Goal: Transaction & Acquisition: Subscribe to service/newsletter

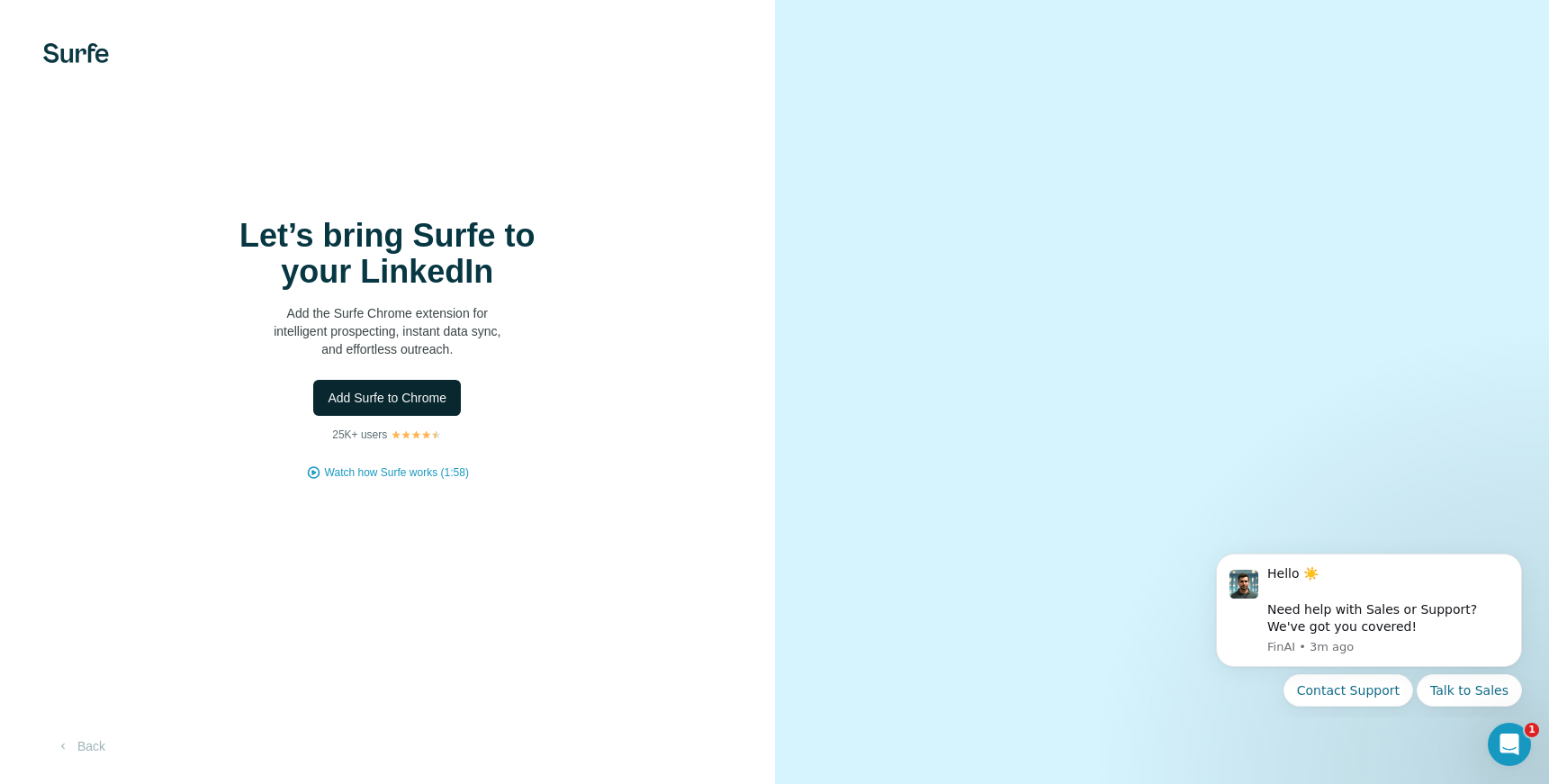
click at [412, 407] on span "Add Surfe to Chrome" at bounding box center [387, 397] width 119 height 18
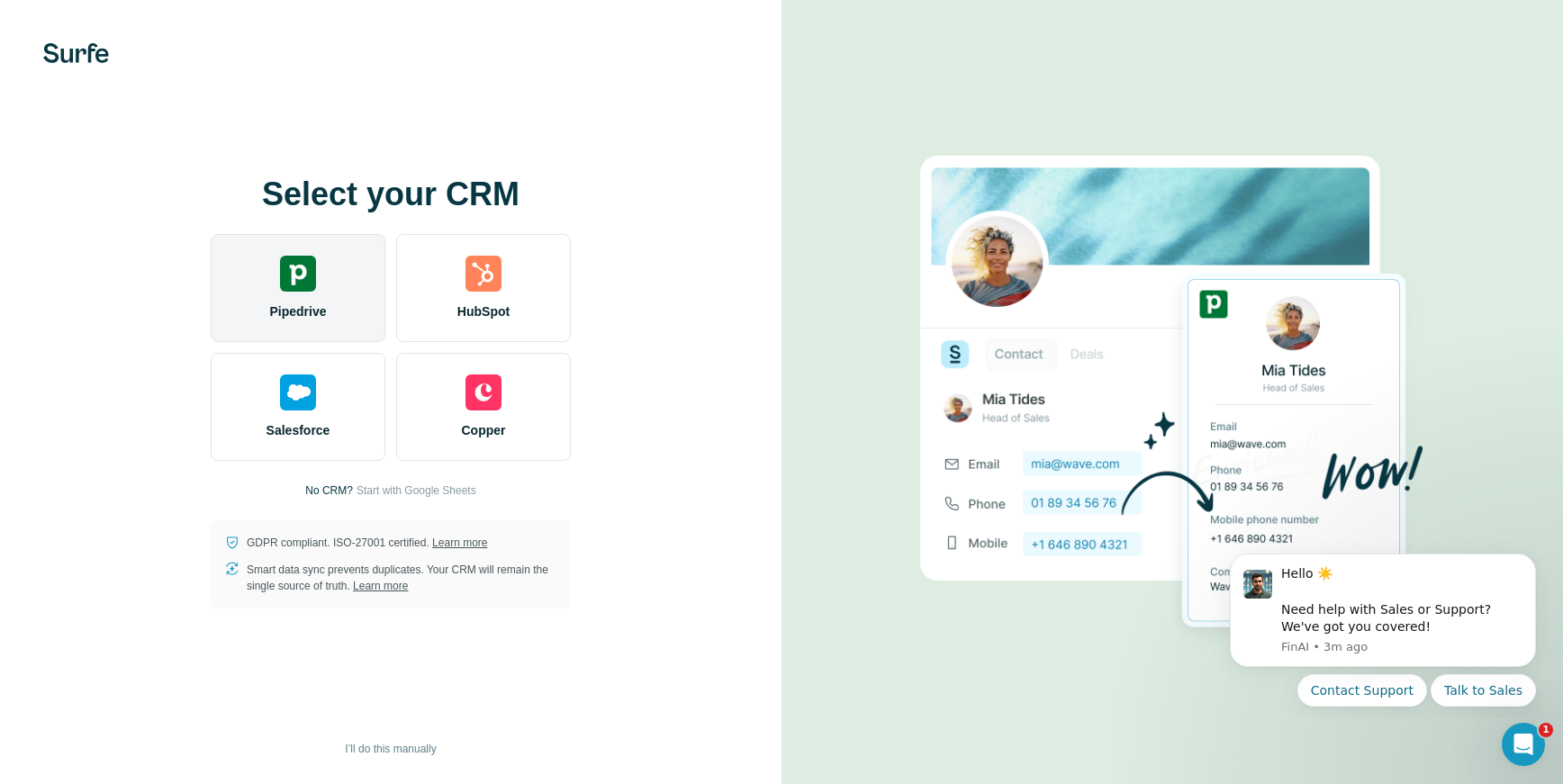
click at [304, 302] on span "Pipedrive" at bounding box center [298, 311] width 57 height 18
